Goal: Information Seeking & Learning: Learn about a topic

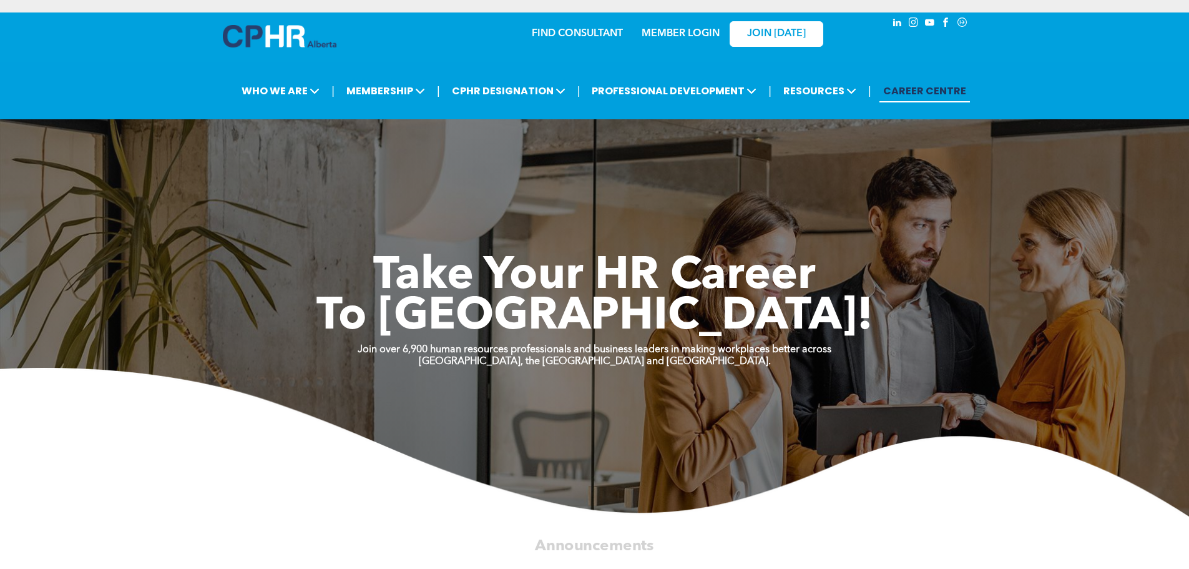
click at [664, 31] on link "MEMBER LOGIN" at bounding box center [681, 34] width 78 height 10
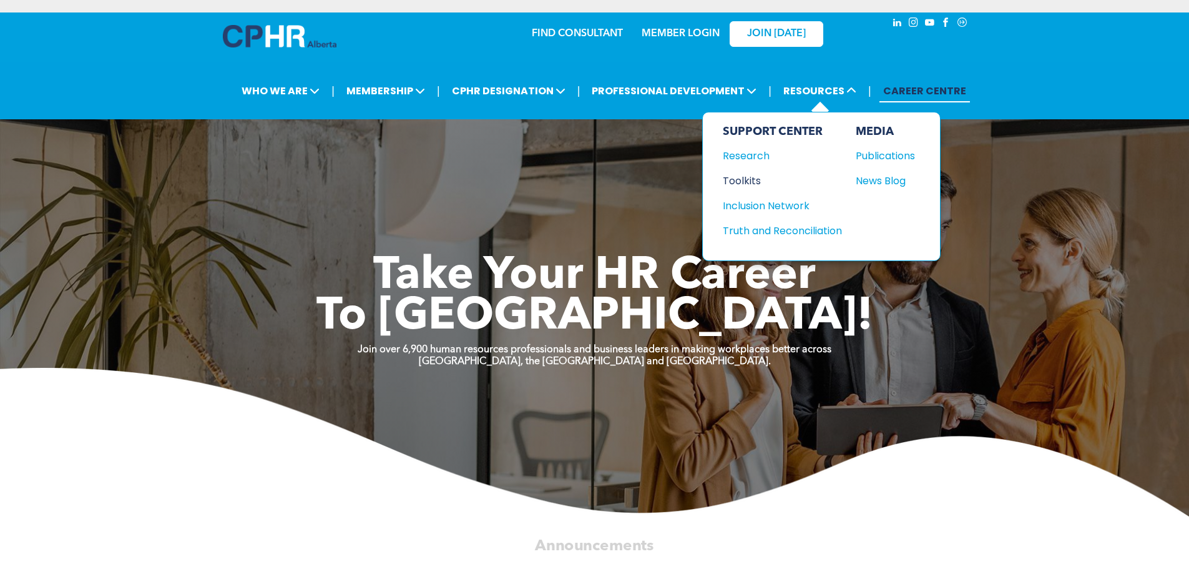
click at [737, 174] on div "Toolkits" at bounding box center [776, 181] width 107 height 16
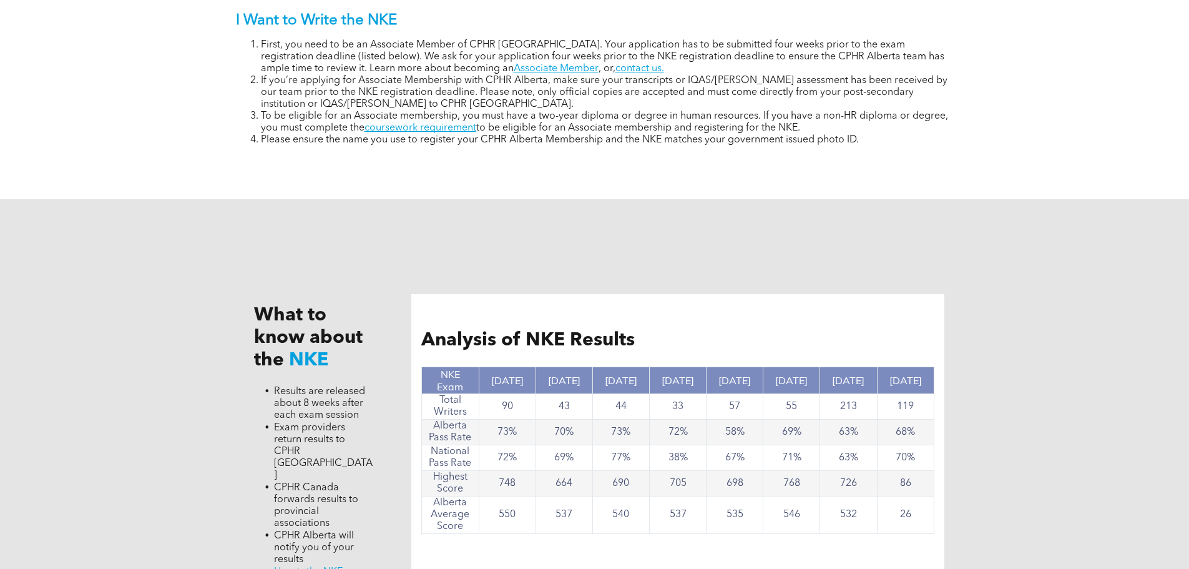
scroll to position [923, 0]
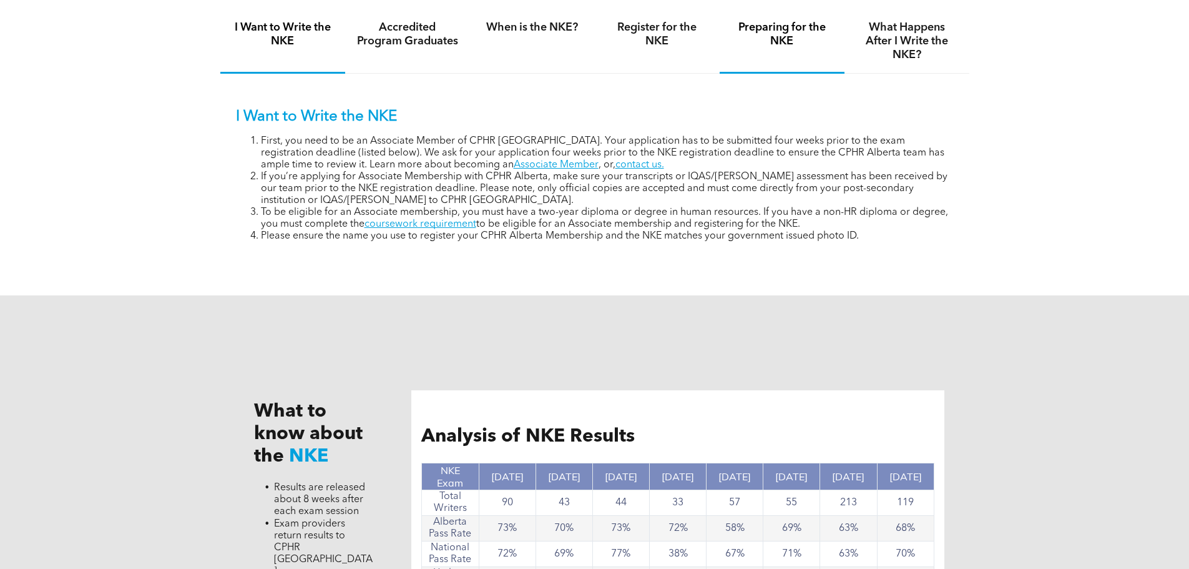
click at [775, 37] on h4 "Preparing for the NKE" at bounding box center [782, 34] width 102 height 27
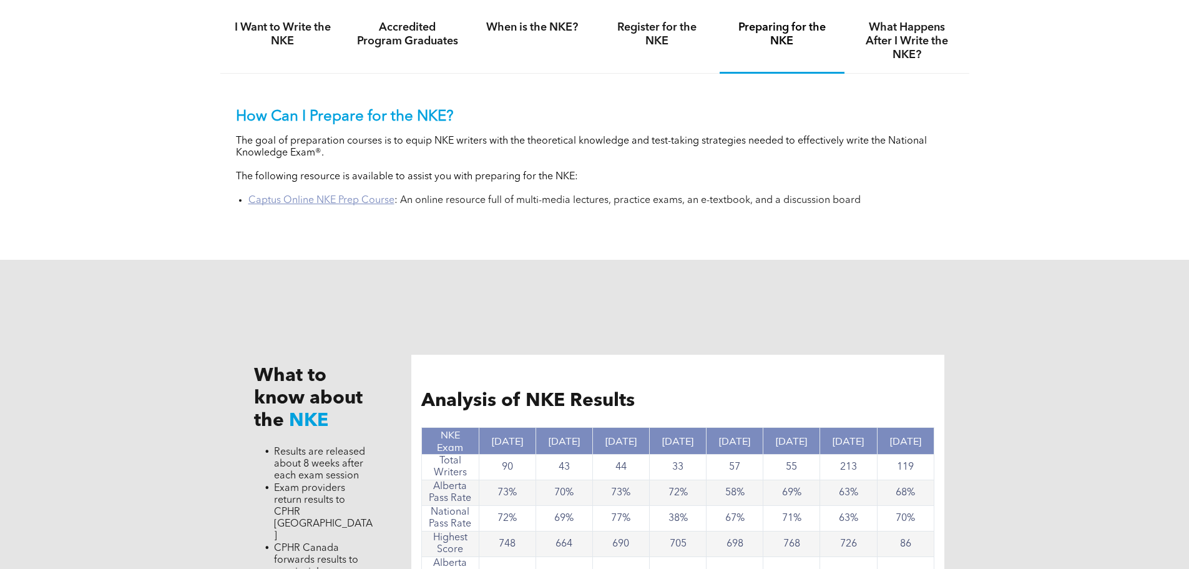
click at [380, 197] on link "Captus Online NKE Prep Course" at bounding box center [321, 200] width 146 height 10
click at [536, 26] on h4 "When is the NKE?" at bounding box center [532, 28] width 102 height 14
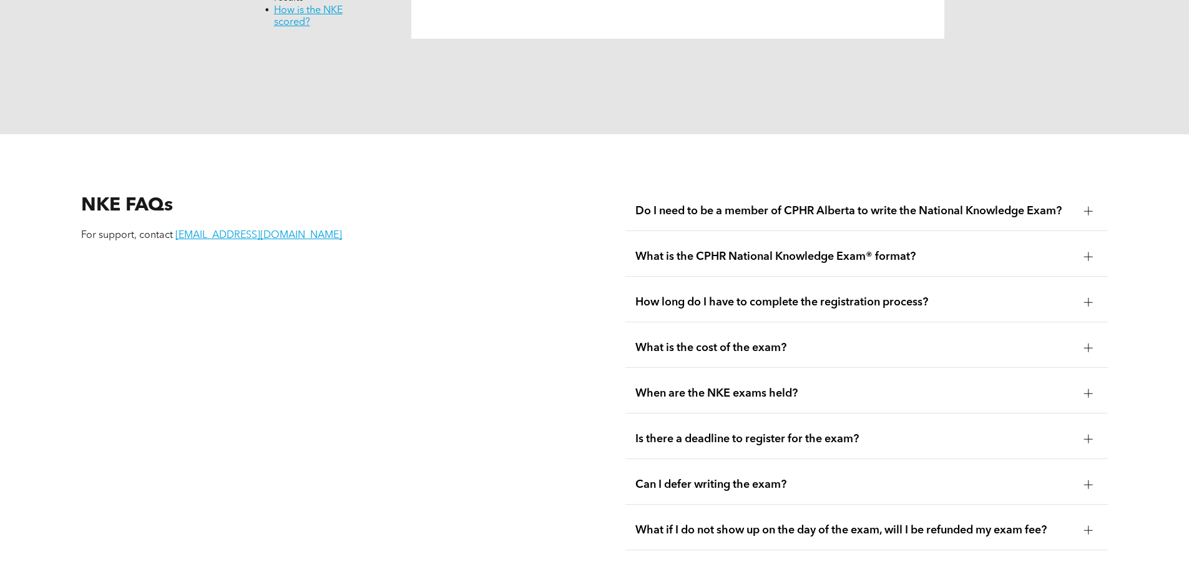
scroll to position [1609, 0]
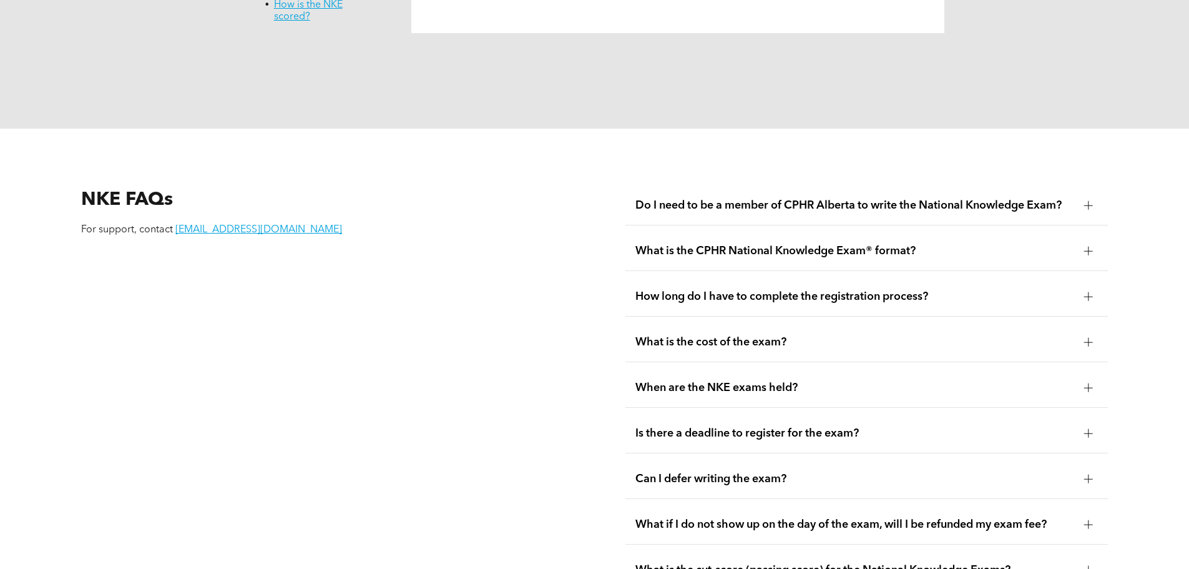
click at [854, 323] on div "What is the cost of the exam?" at bounding box center [866, 342] width 482 height 39
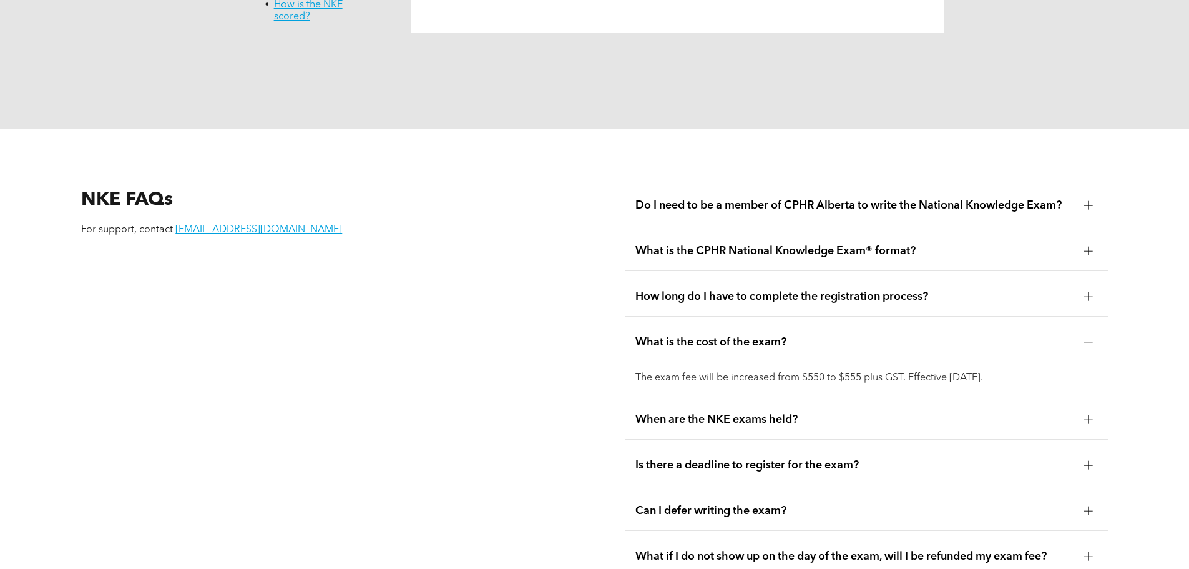
click at [854, 323] on div "What is the cost of the exam?" at bounding box center [866, 342] width 482 height 39
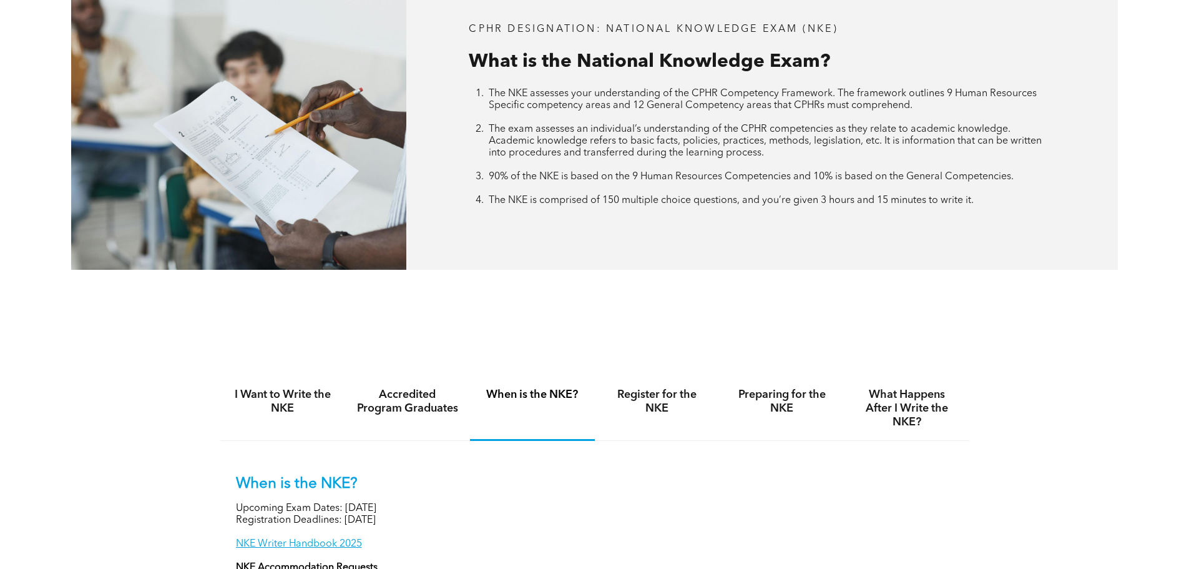
scroll to position [424, 0]
